Goal: Task Accomplishment & Management: Manage account settings

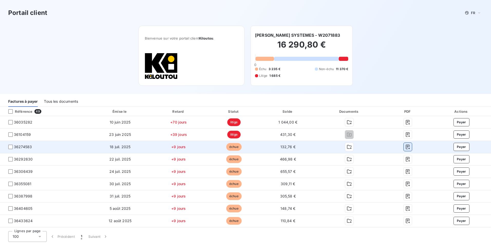
click at [405, 148] on icon "button" at bounding box center [407, 146] width 5 height 5
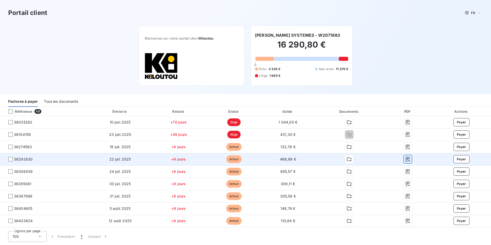
click at [407, 159] on button "button" at bounding box center [408, 159] width 8 height 8
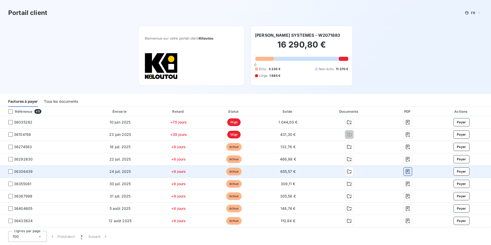
click at [406, 172] on icon "button" at bounding box center [408, 172] width 4 height 5
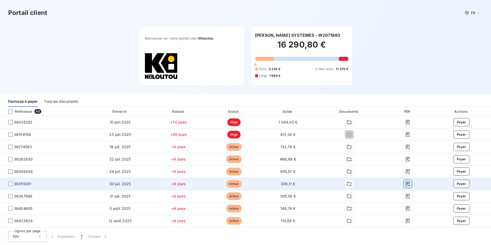
click at [406, 185] on icon "button" at bounding box center [407, 183] width 5 height 5
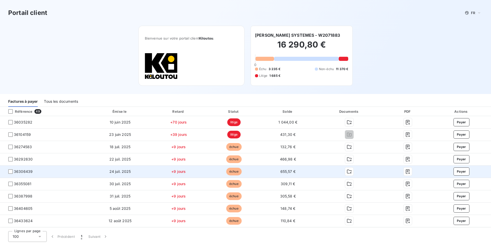
click at [27, 173] on span "36306439" at bounding box center [23, 171] width 19 height 5
drag, startPoint x: 31, startPoint y: 171, endPoint x: 15, endPoint y: 171, distance: 16.2
click at [15, 171] on span "36306439" at bounding box center [23, 171] width 19 height 5
copy span "36306439"
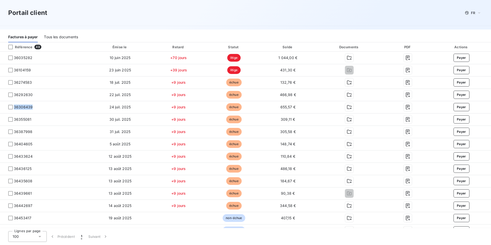
scroll to position [171, 0]
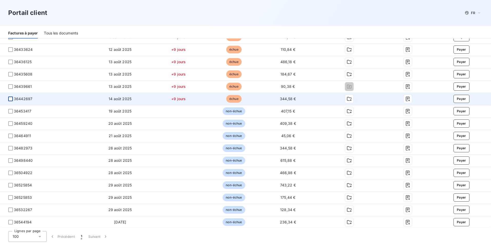
click at [12, 98] on div at bounding box center [10, 99] width 5 height 5
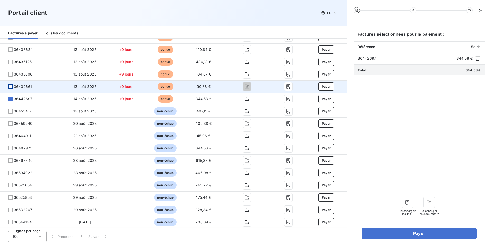
click at [10, 86] on div at bounding box center [10, 86] width 5 height 5
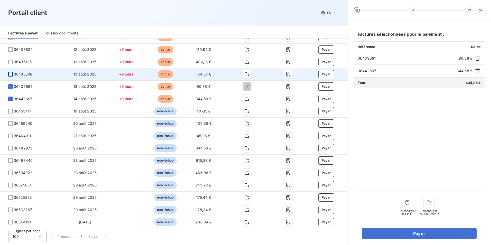
click at [10, 73] on div at bounding box center [10, 74] width 5 height 5
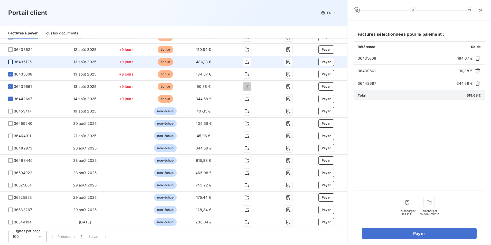
click at [11, 61] on div at bounding box center [10, 62] width 5 height 5
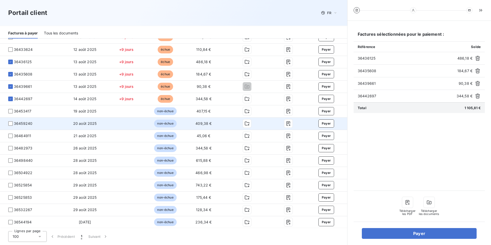
scroll to position [128, 0]
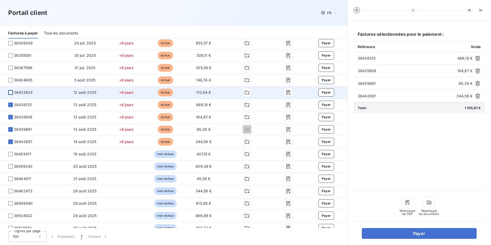
click at [11, 92] on div at bounding box center [10, 92] width 5 height 5
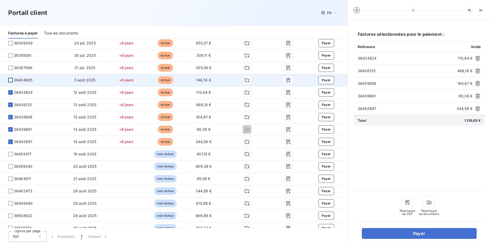
click at [10, 81] on div at bounding box center [10, 80] width 5 height 5
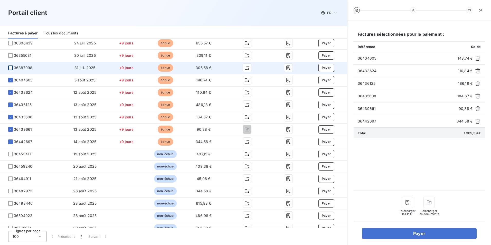
click at [9, 69] on div at bounding box center [10, 68] width 5 height 5
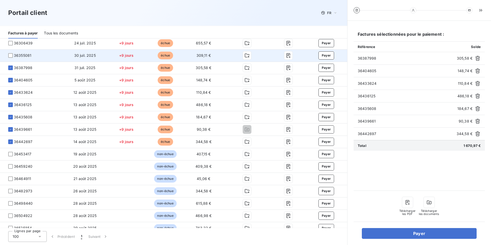
click at [10, 53] on span "36355081" at bounding box center [31, 55] width 55 height 5
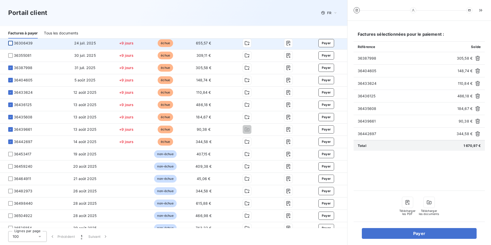
click at [10, 45] on div at bounding box center [10, 43] width 5 height 5
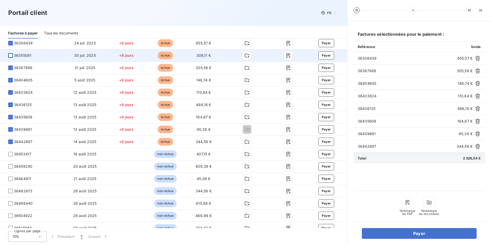
click at [11, 56] on div at bounding box center [10, 55] width 5 height 5
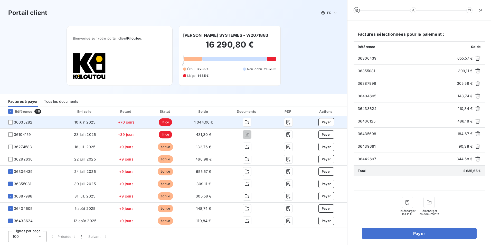
click at [10, 118] on td "36035282" at bounding box center [31, 122] width 63 height 12
click at [9, 121] on div at bounding box center [10, 122] width 5 height 5
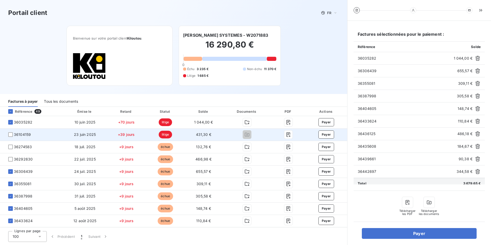
click at [12, 131] on td "36104159" at bounding box center [31, 134] width 63 height 12
click at [11, 136] on div at bounding box center [10, 134] width 5 height 5
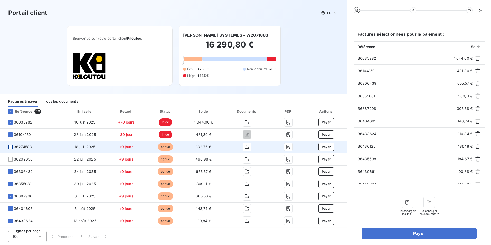
click at [11, 149] on div at bounding box center [10, 147] width 5 height 5
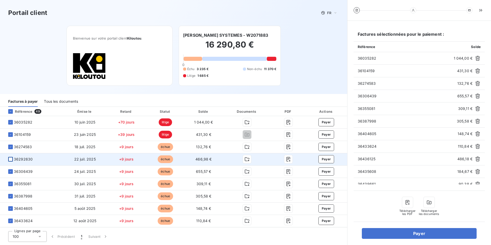
click at [11, 160] on div at bounding box center [10, 159] width 5 height 5
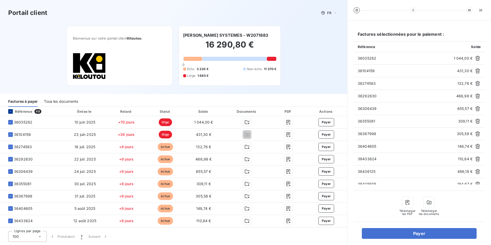
click at [12, 112] on div at bounding box center [10, 111] width 5 height 5
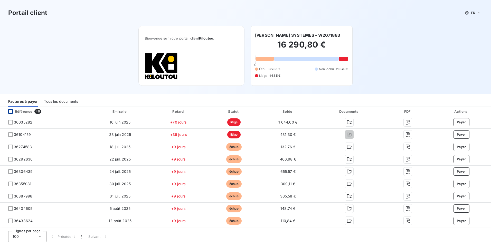
click at [12, 112] on div at bounding box center [10, 111] width 5 height 5
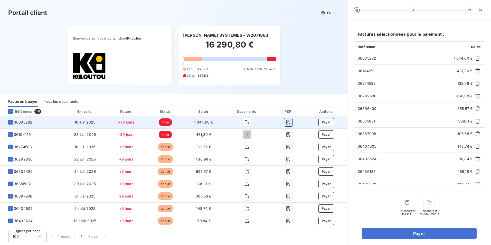
click at [288, 123] on button "button" at bounding box center [288, 122] width 8 height 8
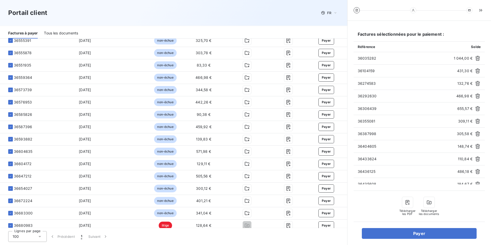
scroll to position [428, 0]
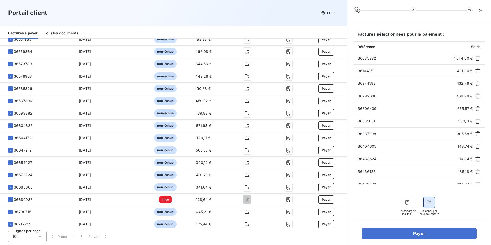
click at [430, 202] on icon "button" at bounding box center [429, 202] width 5 height 5
